Goal: Check status: Check status

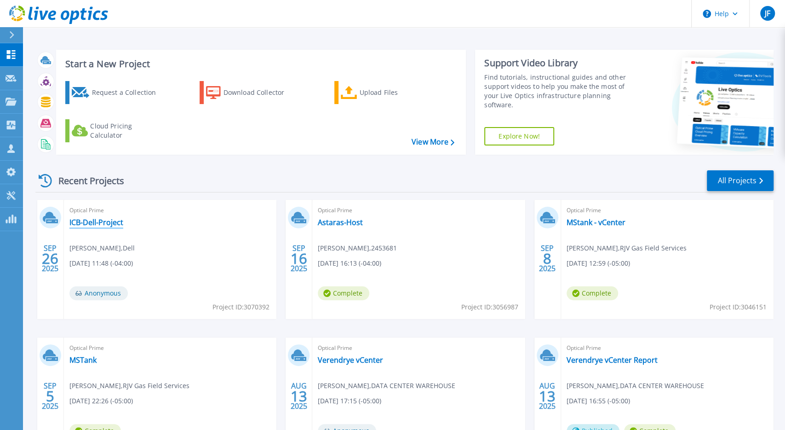
click at [108, 219] on link "ICB-Dell-Project" at bounding box center [96, 222] width 54 height 9
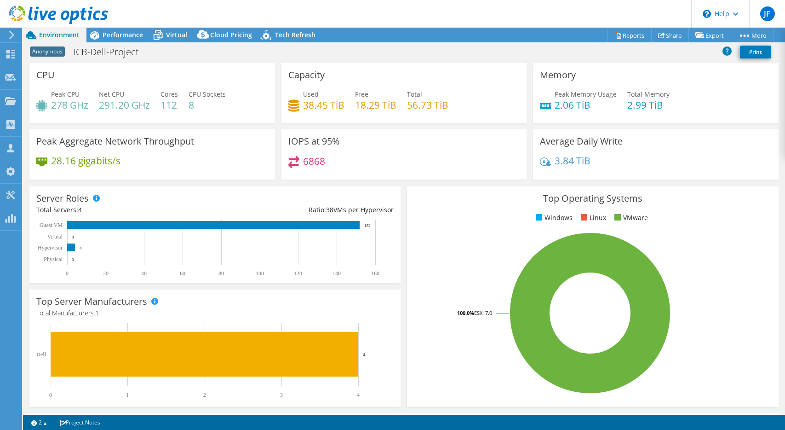
select select "USD"
click at [121, 33] on span "Performance" at bounding box center [123, 34] width 40 height 9
